Goal: Task Accomplishment & Management: Use online tool/utility

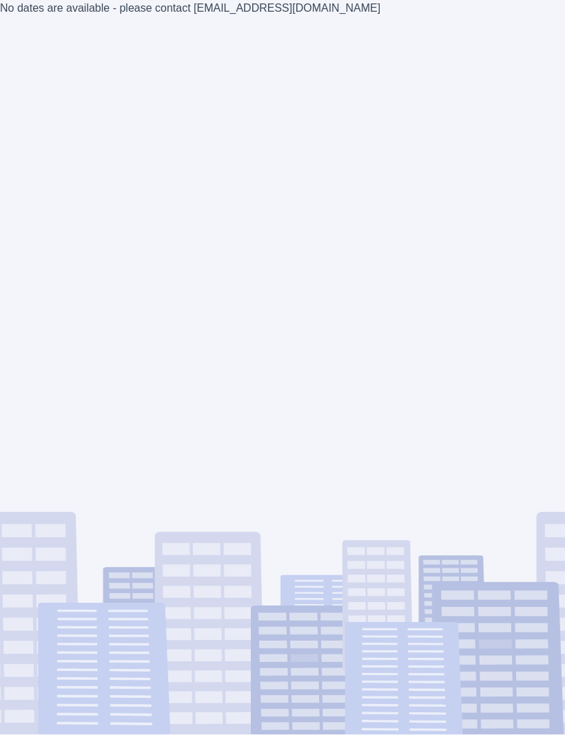
click at [246, 12] on div "No dates are available - please contact [EMAIL_ADDRESS][DOMAIN_NAME]" at bounding box center [282, 367] width 565 height 735
click at [244, 9] on div "No dates are available - please contact [EMAIL_ADDRESS][DOMAIN_NAME]" at bounding box center [282, 367] width 565 height 735
